Goal: Task Accomplishment & Management: Use online tool/utility

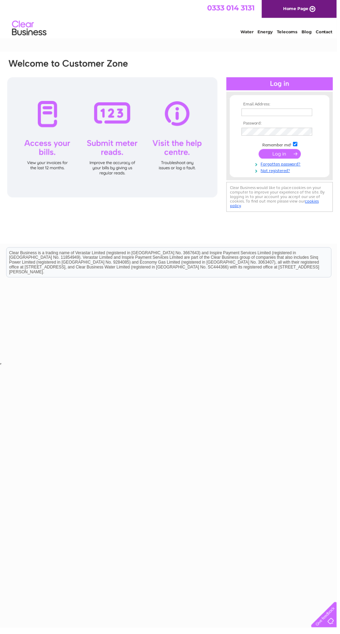
type input "Info1359@yahoo.com"
click at [261, 151] on input "submit" at bounding box center [282, 156] width 43 height 10
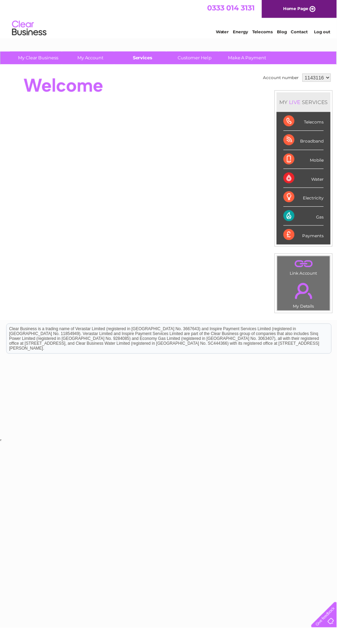
click at [138, 62] on link "Services" at bounding box center [144, 58] width 57 height 13
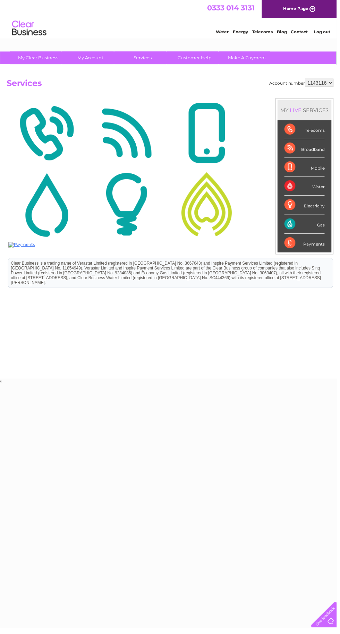
click at [213, 222] on img at bounding box center [208, 206] width 77 height 67
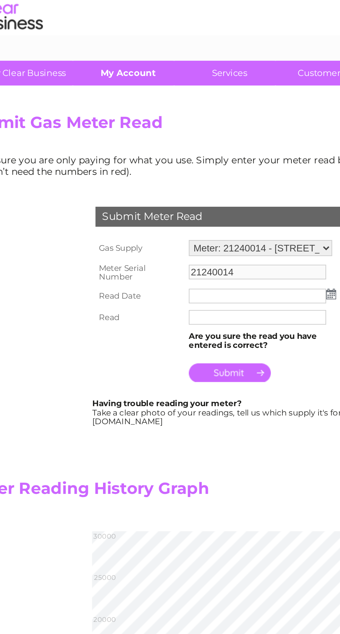
click at [91, 56] on link "My Account" at bounding box center [91, 58] width 57 height 13
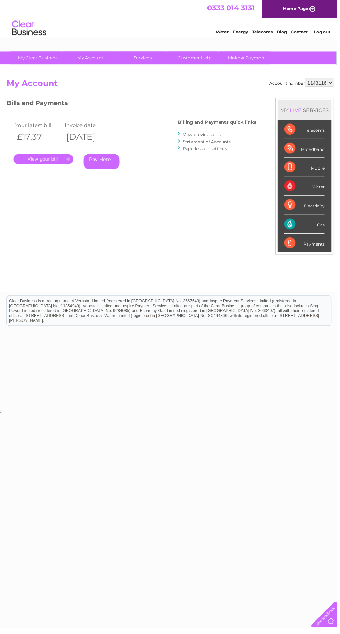
click at [44, 163] on link "." at bounding box center [44, 161] width 60 height 10
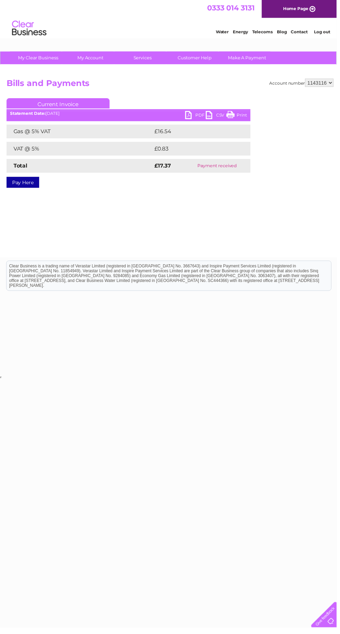
click at [222, 116] on link "CSV" at bounding box center [218, 117] width 21 height 10
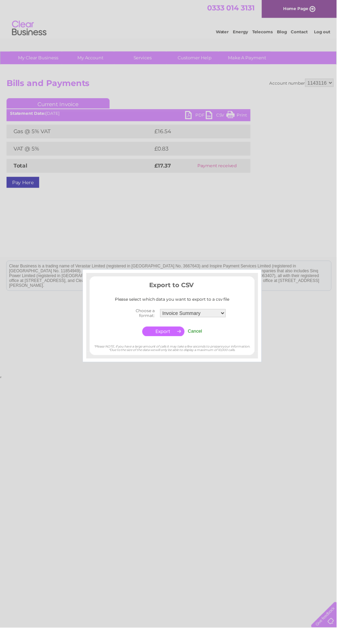
click at [216, 438] on div at bounding box center [170, 317] width 340 height 634
click at [199, 334] on input "Cancel" at bounding box center [197, 334] width 15 height 5
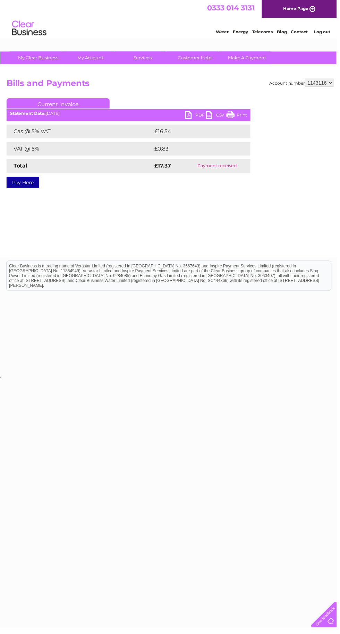
click at [190, 119] on link "PDF" at bounding box center [197, 117] width 21 height 10
click at [147, 59] on link "Services" at bounding box center [144, 58] width 57 height 13
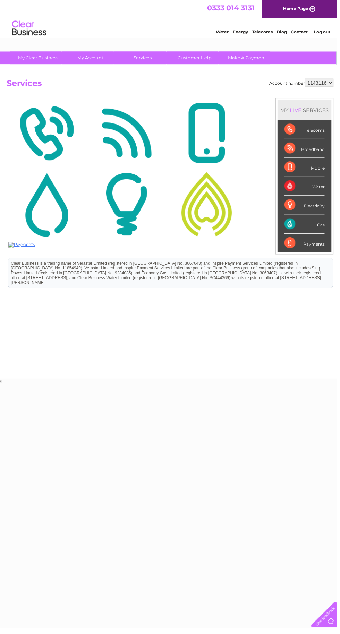
click at [222, 212] on img at bounding box center [208, 206] width 77 height 67
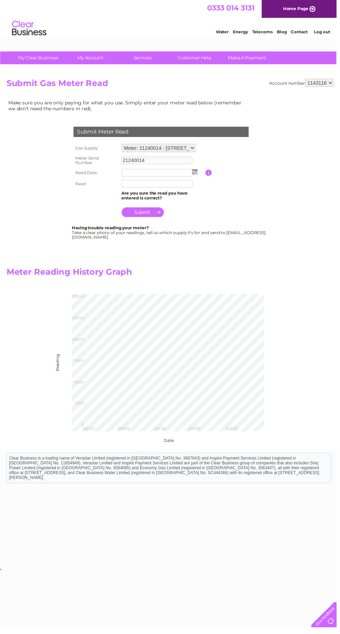
click at [197, 174] on img at bounding box center [196, 174] width 5 height 6
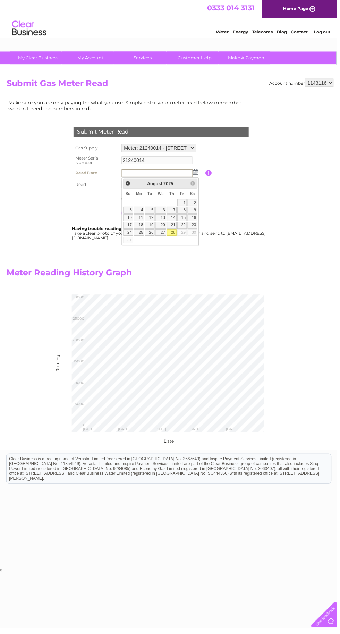
click at [239, 272] on h2 "Meter Reading History Graph" at bounding box center [128, 277] width 243 height 13
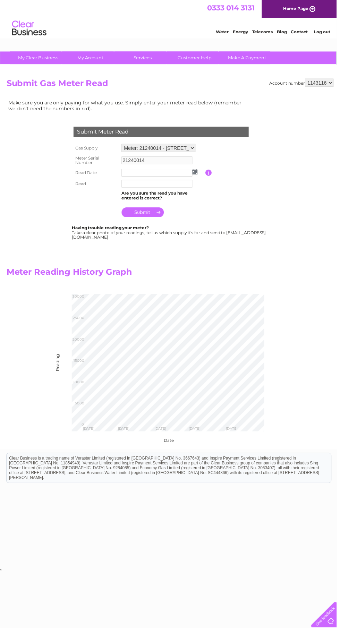
click at [197, 174] on img at bounding box center [196, 174] width 5 height 6
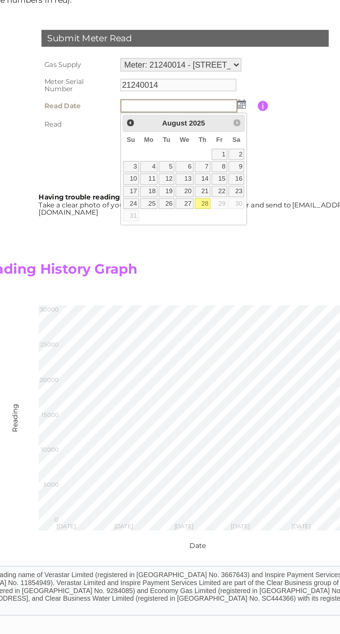
click at [174, 234] on link "28" at bounding box center [174, 235] width 10 height 7
type input "2025/08/28"
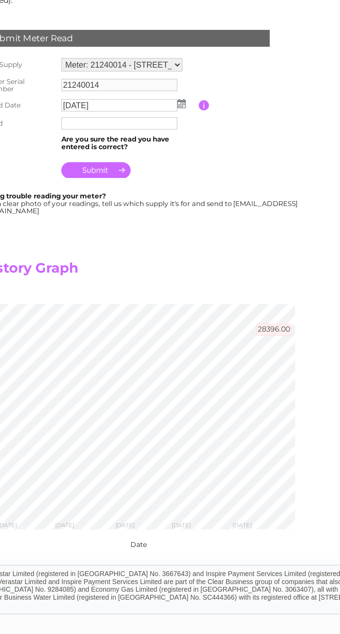
click at [154, 187] on input "text" at bounding box center [158, 186] width 71 height 8
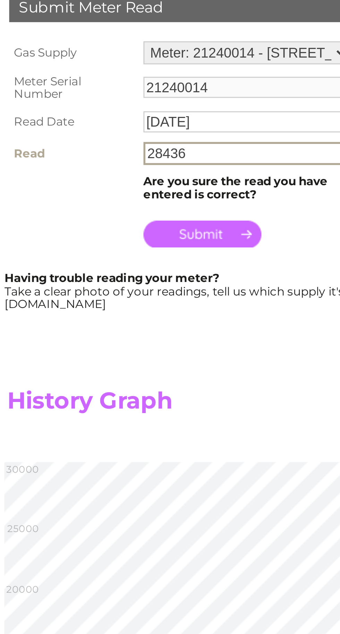
click at [181, 221] on td at bounding box center [164, 213] width 86 height 17
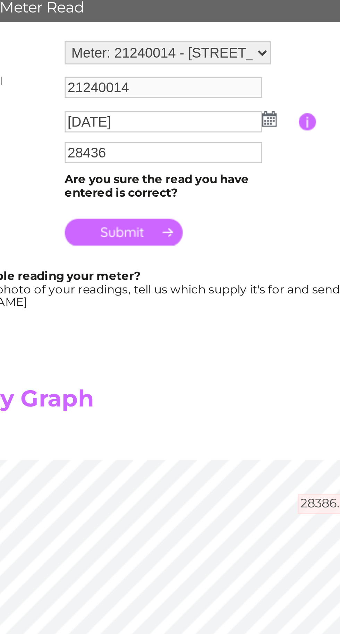
click at [153, 187] on input "28436" at bounding box center [158, 186] width 71 height 8
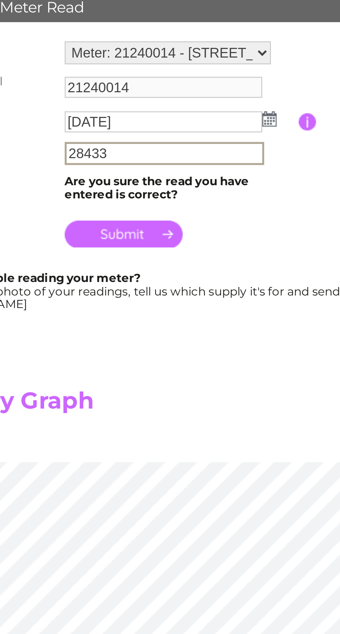
type input "28433"
click at [151, 218] on input "submit" at bounding box center [144, 215] width 43 height 10
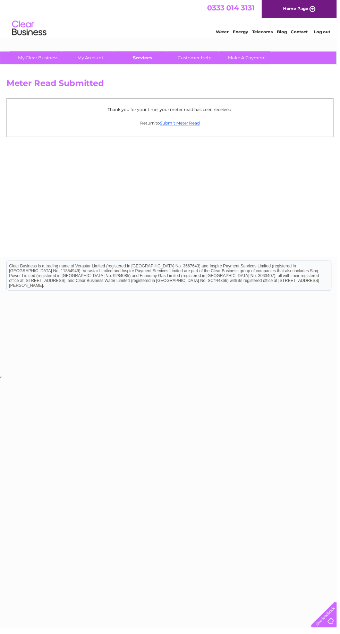
click at [145, 58] on link "Services" at bounding box center [144, 58] width 57 height 13
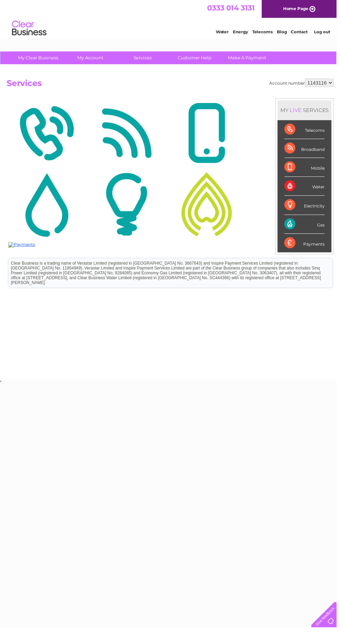
click at [219, 220] on img at bounding box center [208, 206] width 77 height 67
